Goal: Information Seeking & Learning: Learn about a topic

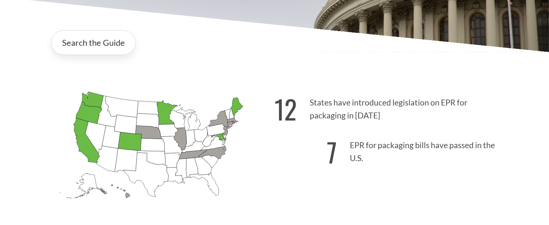
scroll to position [194, 0]
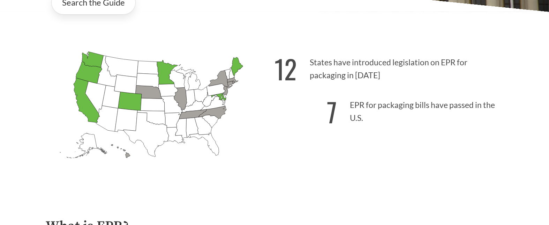
click at [234, 80] on icon "[US_STATE] Introduced: 2" at bounding box center [233, 80] width 11 height 6
click at [223, 80] on icon "[US_STATE] Introduced: 3" at bounding box center [221, 79] width 24 height 19
click at [231, 83] on icon "[US_STATE] Introduced: 1" at bounding box center [231, 84] width 6 height 6
click at [235, 83] on icon "[US_STATE] Introduced: 4" at bounding box center [234, 82] width 2 height 3
click at [226, 95] on icon "[US_STATE] Introduced: 1" at bounding box center [226, 91] width 4 height 10
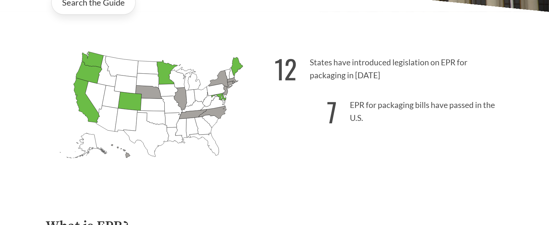
click at [219, 113] on icon "[US_STATE] Introduced: 1" at bounding box center [213, 112] width 28 height 13
click at [194, 113] on icon "[US_STATE] Introduced: 2" at bounding box center [193, 113] width 28 height 9
click at [177, 94] on icon "[US_STATE] Introduced: 2" at bounding box center [180, 98] width 13 height 23
click at [150, 94] on icon "[US_STATE] Introduced: 1" at bounding box center [149, 91] width 27 height 13
click at [130, 153] on icon "[US_STATE] Introduced: [US_STATE] Introduced: [US_STATE] Introduced: [US_STATE]…" at bounding box center [160, 116] width 229 height 143
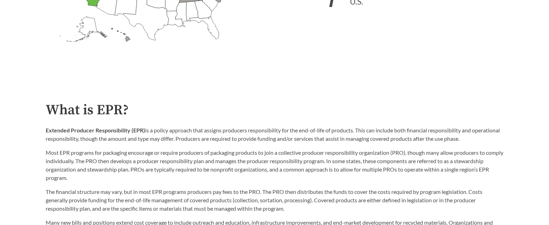
scroll to position [116, 0]
